Goal: Register for event/course

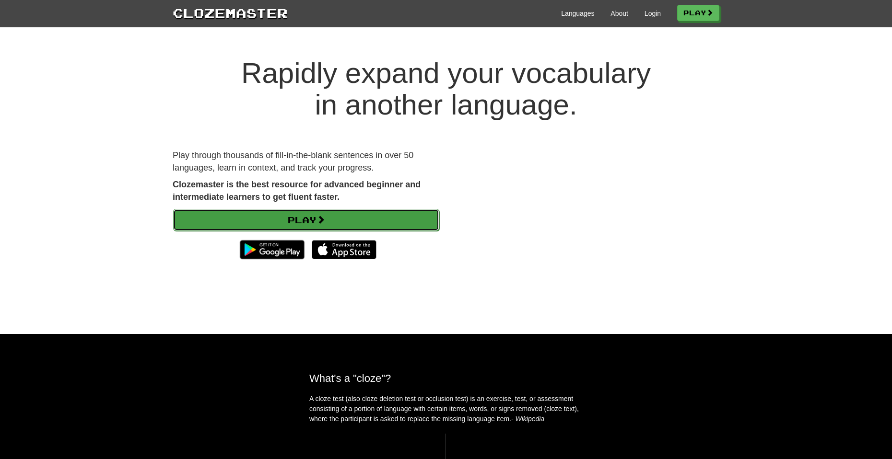
click at [373, 220] on link "Play" at bounding box center [306, 220] width 266 height 22
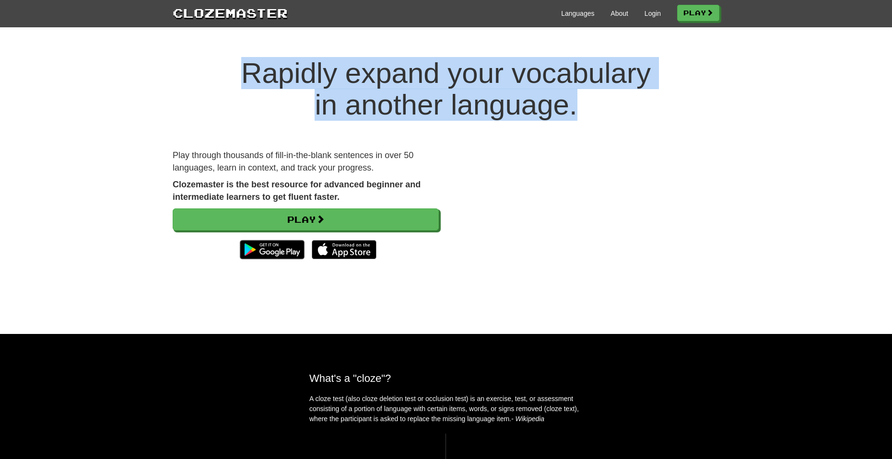
drag, startPoint x: 585, startPoint y: 114, endPoint x: 234, endPoint y: 78, distance: 353.3
click at [234, 78] on h1 "Rapidly expand your vocabulary in another language." at bounding box center [446, 89] width 892 height 63
click at [436, 93] on h1 "Rapidly expand your vocabulary in another language." at bounding box center [446, 89] width 892 height 63
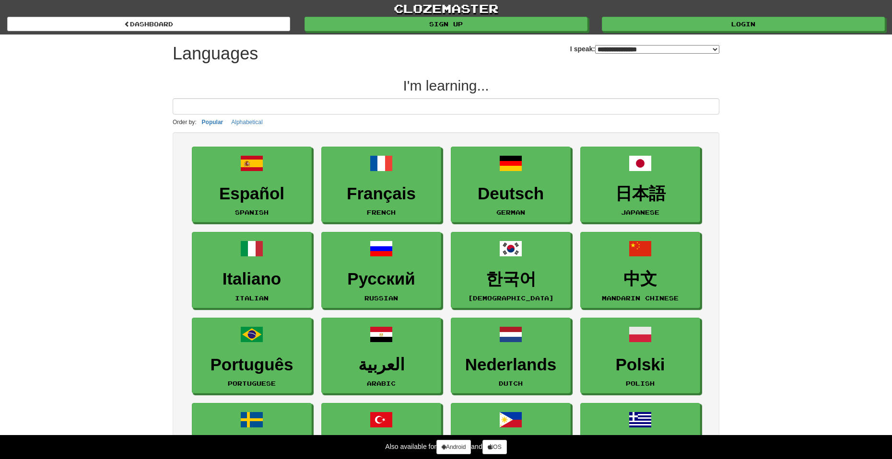
select select "*******"
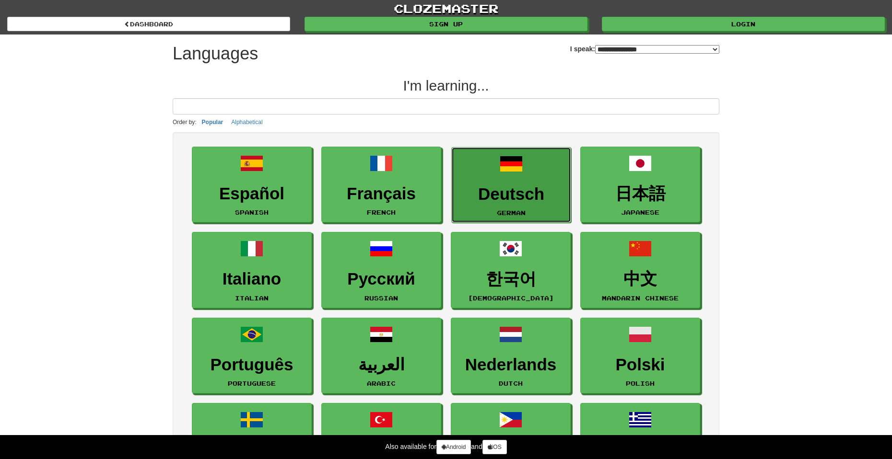
click at [509, 192] on h3 "Deutsch" at bounding box center [510, 194] width 109 height 19
